Goal: Navigation & Orientation: Find specific page/section

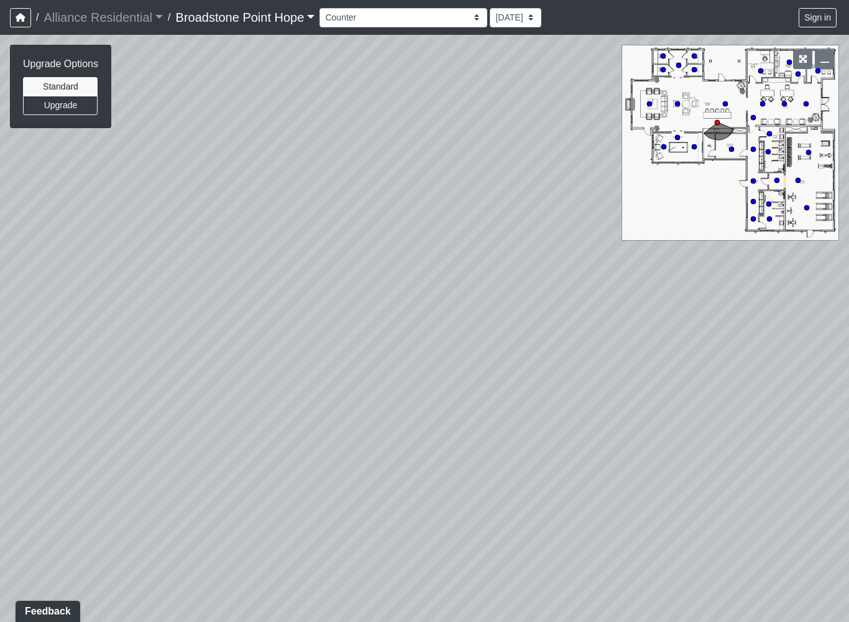
click at [540, 346] on div "Loading... Leasing Desks 1 Loading... Breakroom 1 Loading... Leasing Office 1 L…" at bounding box center [424, 328] width 849 height 587
click at [53, 109] on button "Upgrade" at bounding box center [60, 105] width 75 height 19
click at [55, 86] on button "Standard" at bounding box center [60, 86] width 75 height 19
click at [383, 287] on icon at bounding box center [382, 297] width 37 height 37
click at [58, 108] on button "Upgrade" at bounding box center [60, 105] width 75 height 19
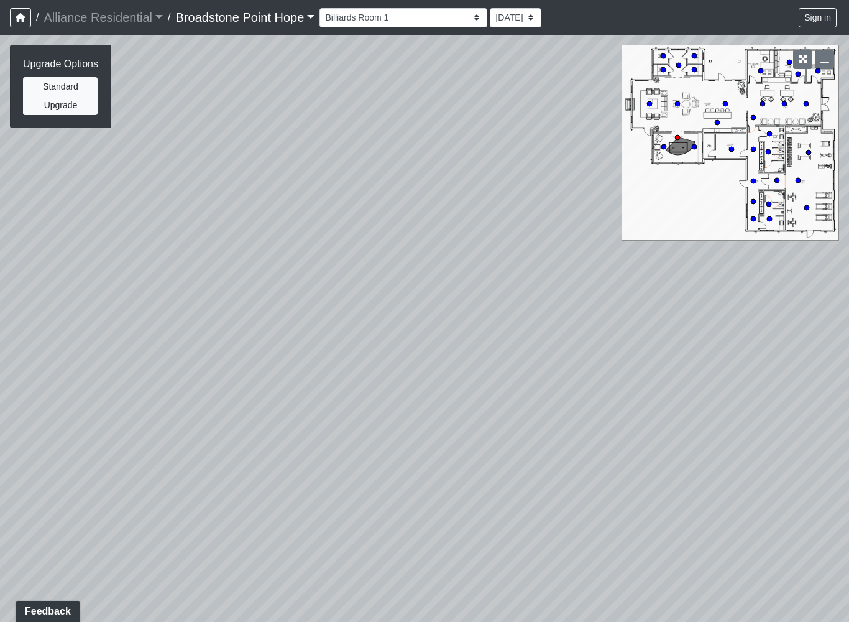
click at [50, 95] on button "Standard" at bounding box center [60, 86] width 75 height 19
click at [800, 207] on div "Loading... Leasing Desks 1 Loading... Breakroom 1 Loading... Leasing Office 1 L…" at bounding box center [424, 328] width 849 height 587
click at [801, 201] on div "Loading... Leasing Desks 1 Loading... Breakroom 1 Loading... Leasing Office 1 L…" at bounding box center [424, 328] width 849 height 587
click at [798, 179] on circle at bounding box center [798, 180] width 5 height 5
select select "hTGbGzUAXcZBrUKhvt9Tr8"
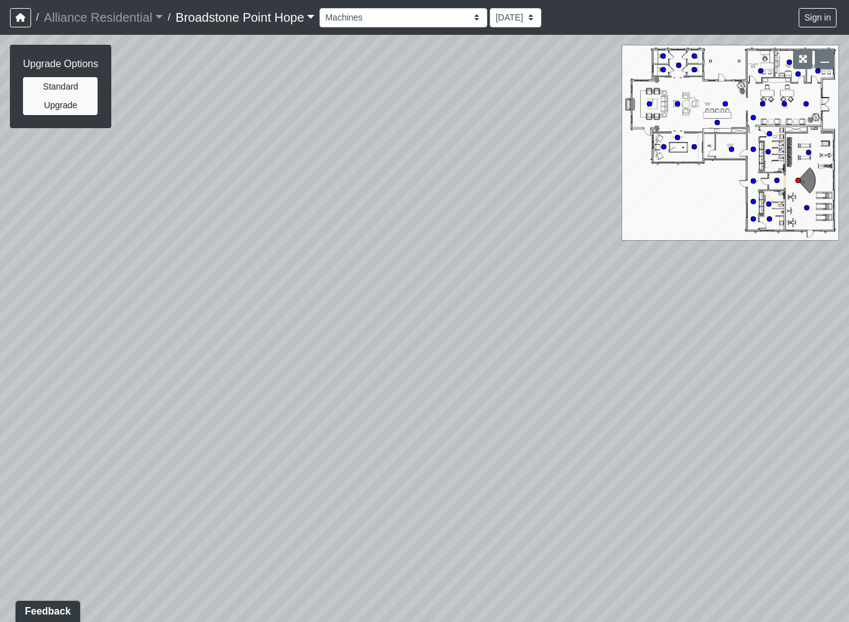
click at [66, 103] on button "Upgrade" at bounding box center [60, 105] width 75 height 19
click at [343, 428] on div "Loading... Leasing Desks 1 Loading... Breakroom 1 Loading... Leasing Office 1 L…" at bounding box center [424, 328] width 849 height 587
click at [63, 87] on button "Standard" at bounding box center [60, 86] width 75 height 19
